Goal: Task Accomplishment & Management: Use online tool/utility

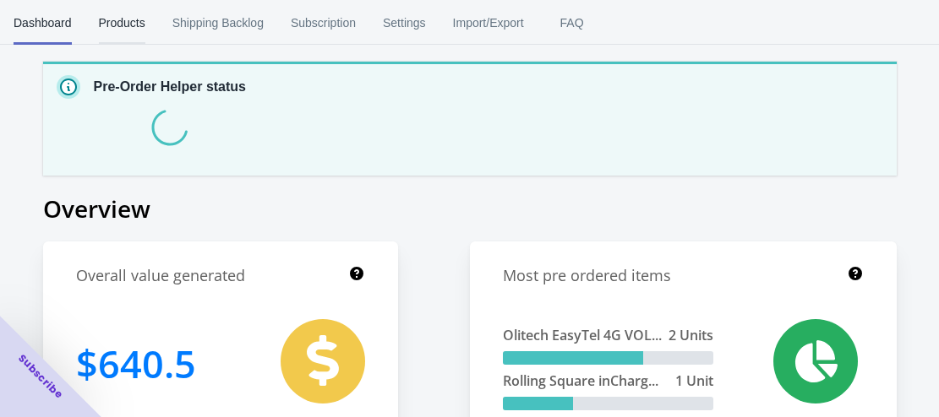
click at [124, 25] on span "Products" at bounding box center [122, 23] width 46 height 44
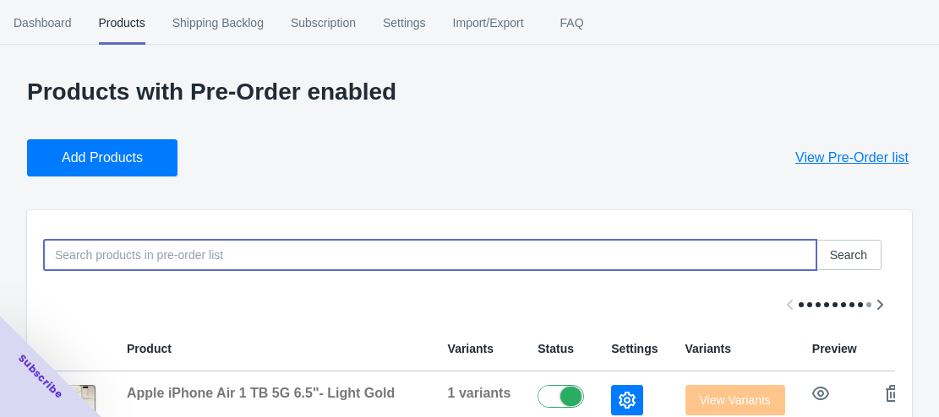
click at [218, 247] on input at bounding box center [430, 255] width 772 height 30
paste input "OtterBox Fre MagSafe Case with Camera Control for iPhone 17- Green"
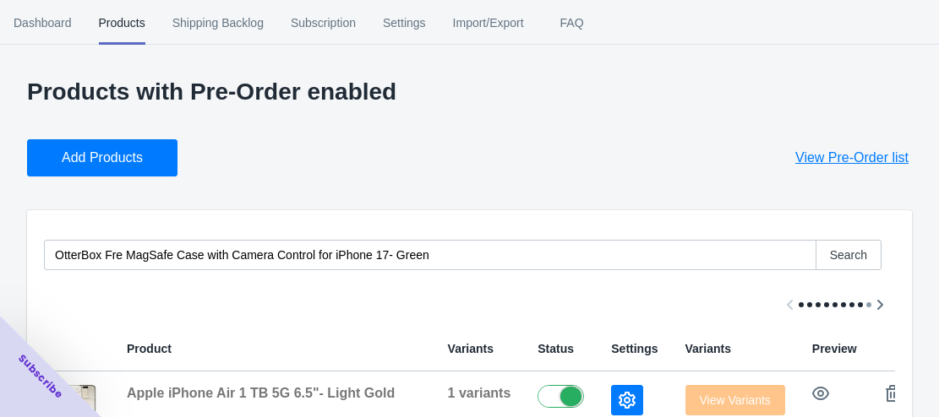
click at [150, 156] on button "Add Products" at bounding box center [102, 157] width 150 height 37
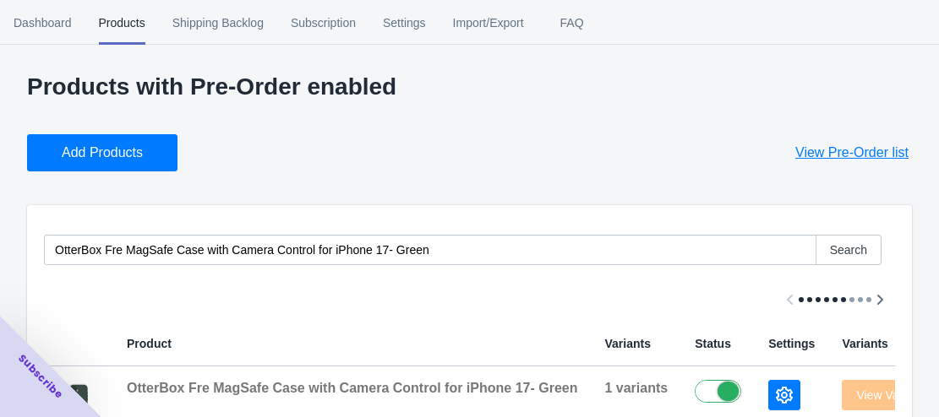
scroll to position [169, 0]
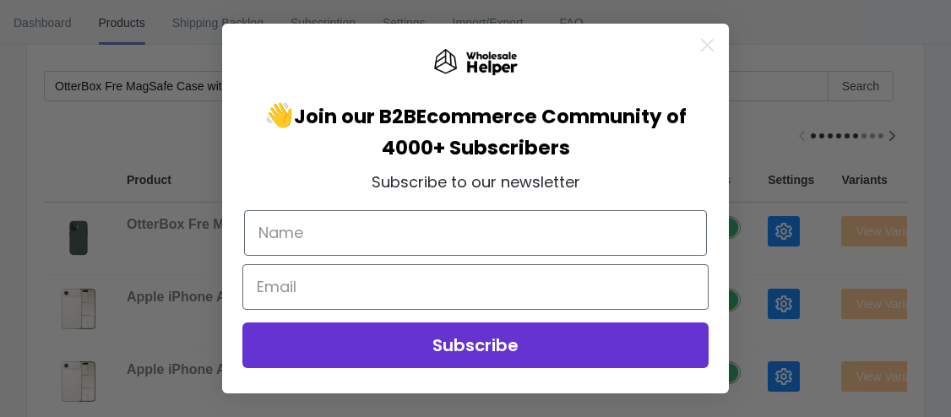
click at [710, 42] on icon "Close dialog" at bounding box center [708, 46] width 12 height 12
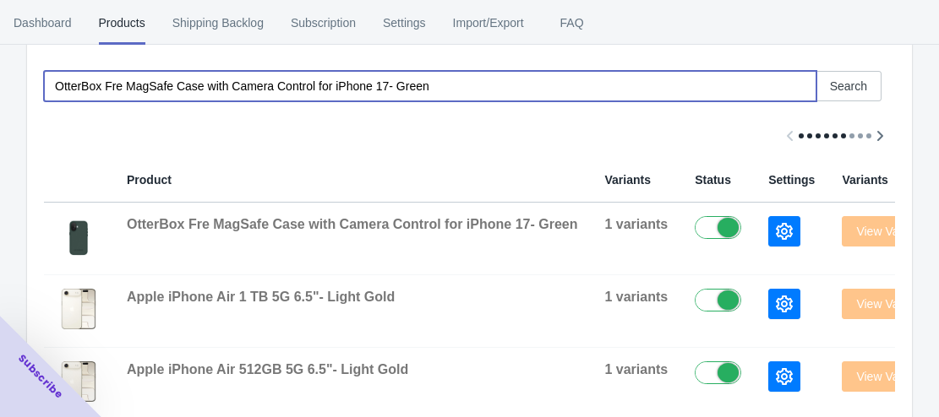
click at [438, 88] on input "OtterBox Fre MagSafe Case with Camera Control for iPhone 17- Green" at bounding box center [430, 86] width 772 height 30
paste input "Pro - Black"
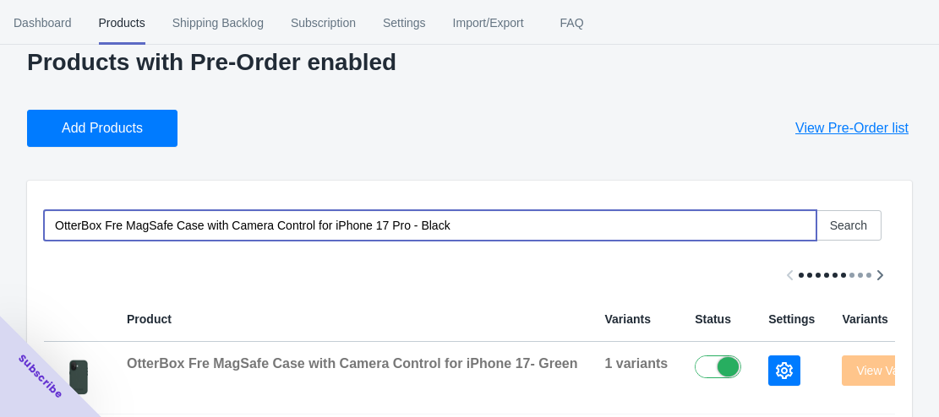
scroll to position [0, 0]
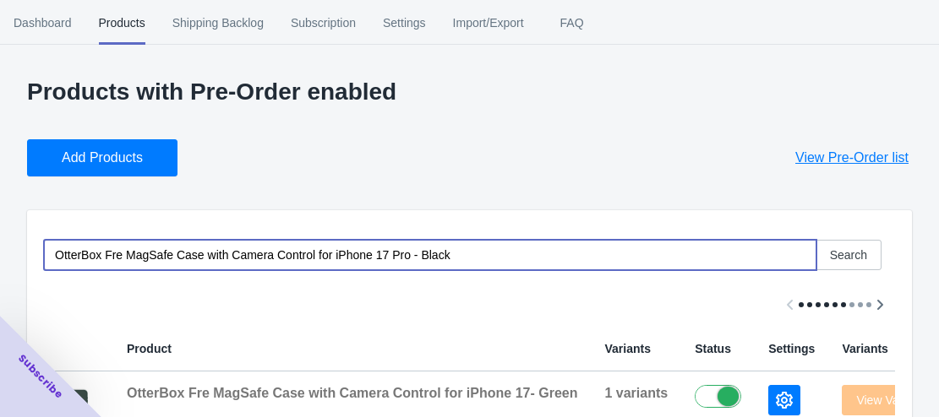
type input "OtterBox Fre MagSafe Case with Camera Control for iPhone 17 Pro - Black"
click at [114, 151] on span "Add Products" at bounding box center [102, 158] width 81 height 17
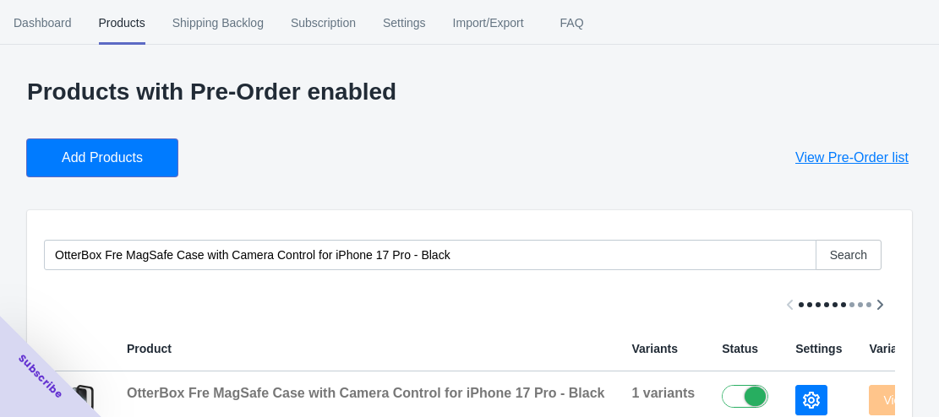
click at [138, 144] on button "Add Products" at bounding box center [102, 157] width 150 height 37
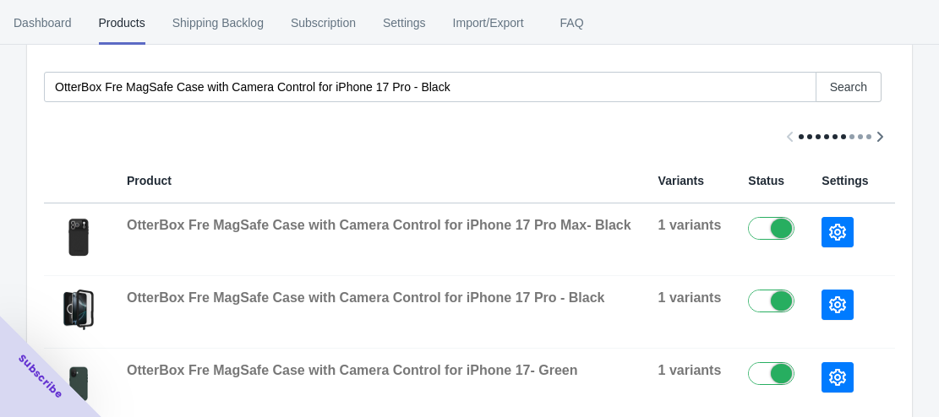
scroll to position [84, 0]
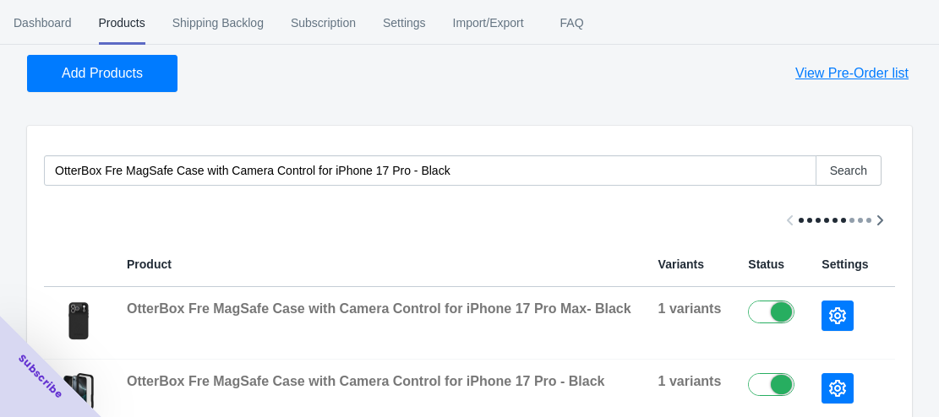
click at [126, 86] on button "Add Products" at bounding box center [102, 73] width 150 height 37
click at [131, 74] on span "Add Products" at bounding box center [102, 73] width 81 height 17
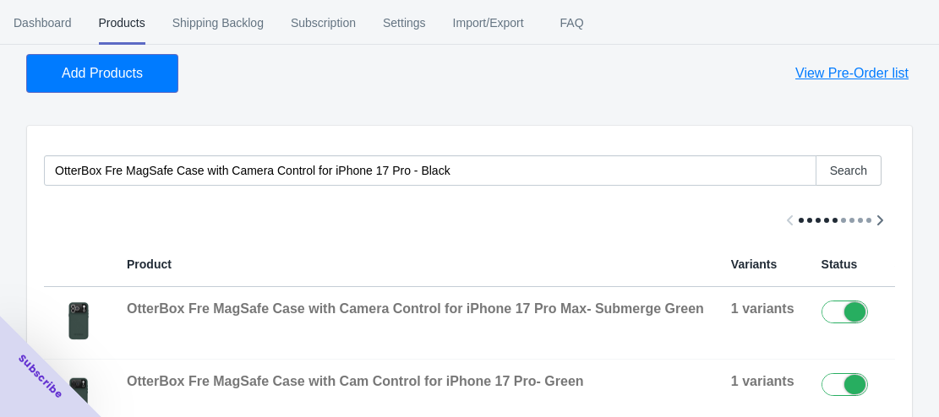
click at [130, 75] on span "Add Products" at bounding box center [102, 73] width 81 height 17
